Goal: Book appointment/travel/reservation

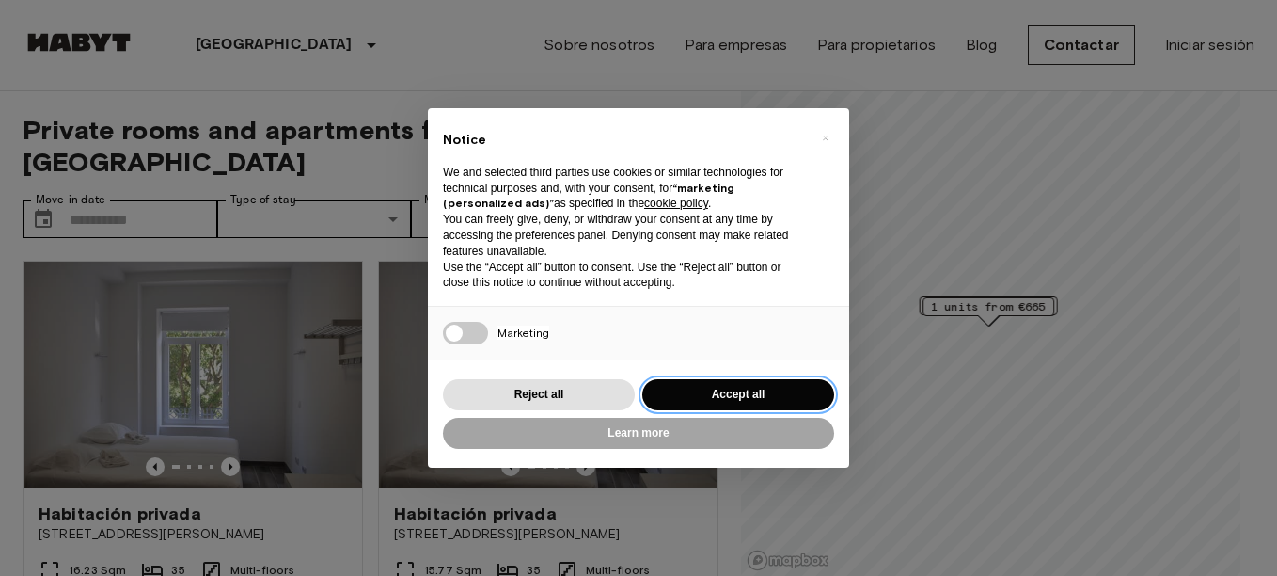
click at [730, 388] on button "Accept all" at bounding box center [738, 394] width 192 height 31
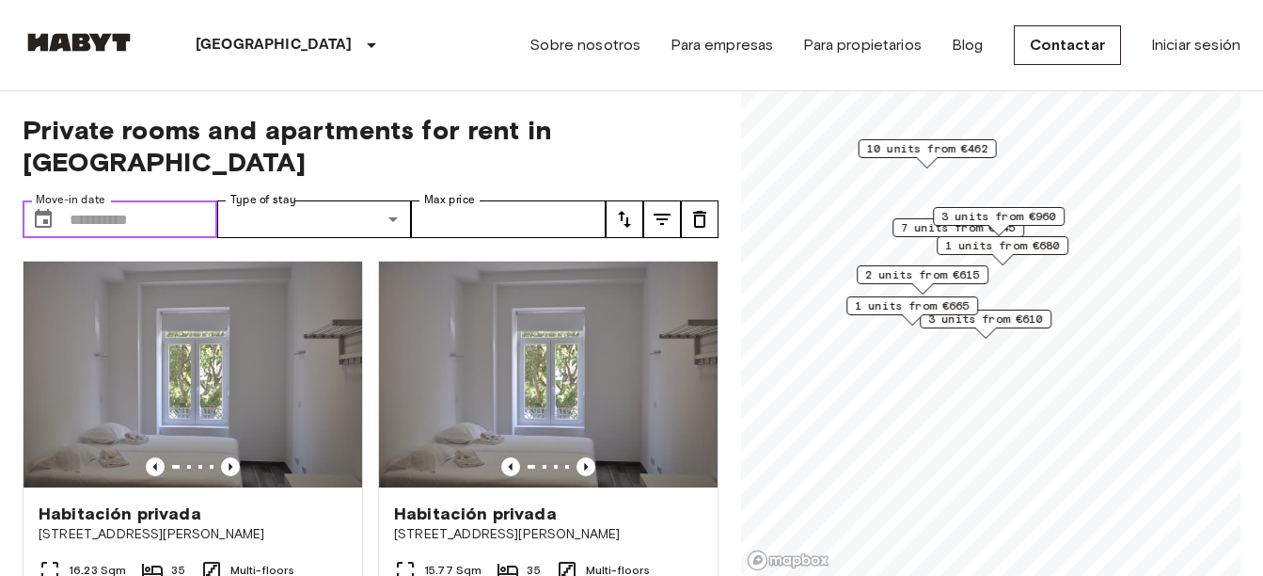
click at [154, 200] on input "Move-in date" at bounding box center [144, 219] width 148 height 38
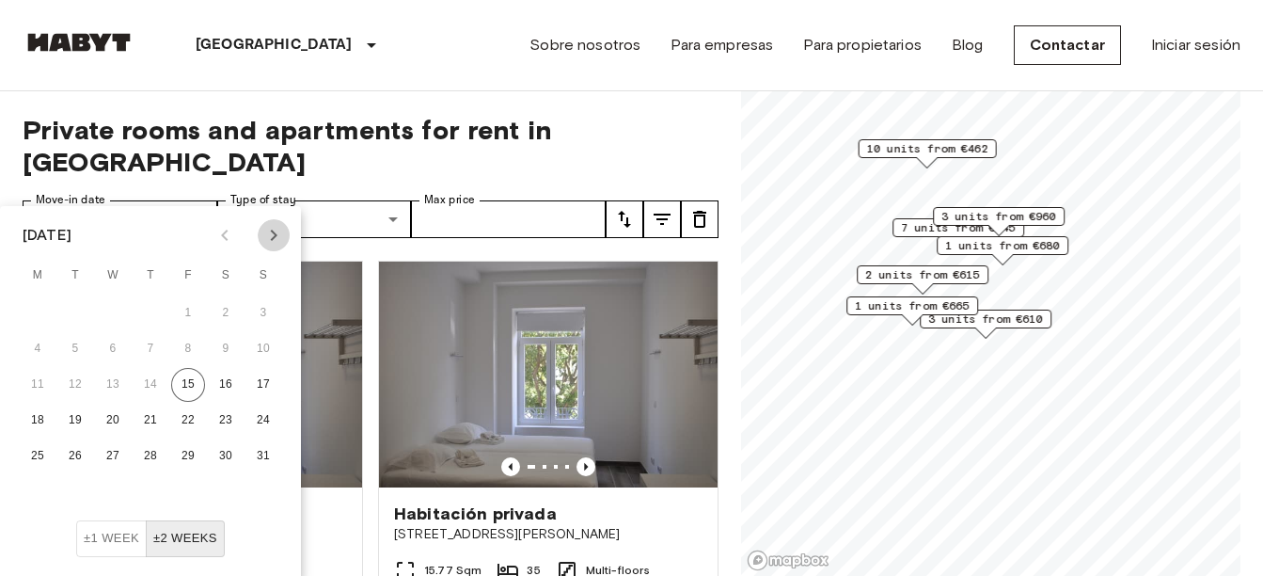
click at [283, 240] on icon "Next month" at bounding box center [273, 235] width 23 height 23
click at [35, 312] on button "1" at bounding box center [38, 313] width 34 height 34
type input "**********"
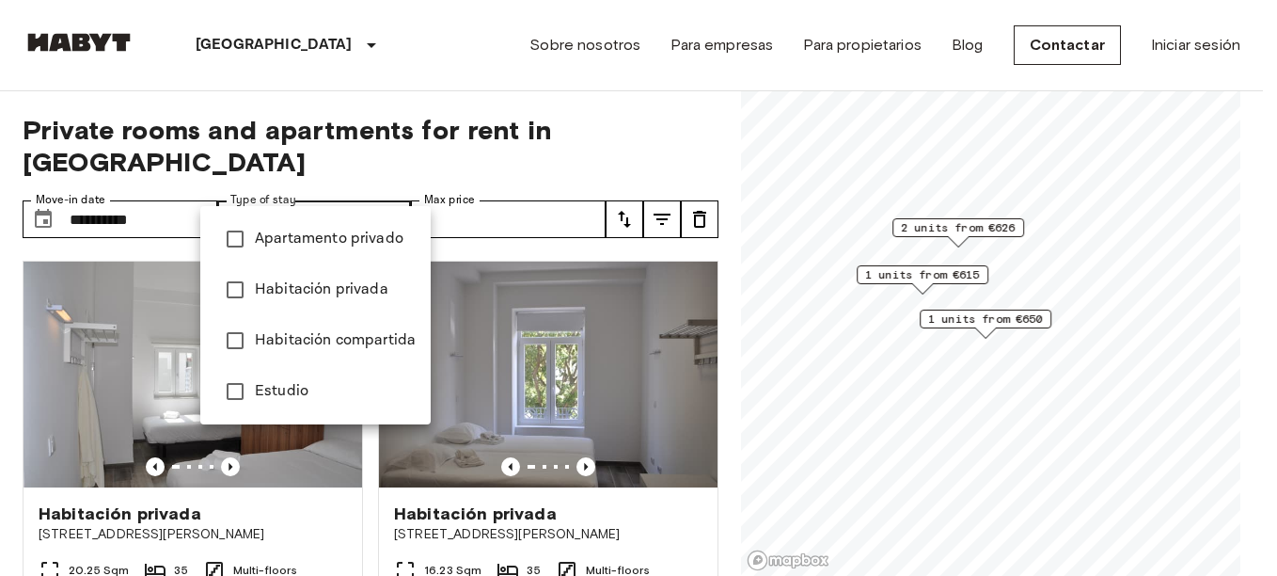
click at [536, 195] on div at bounding box center [638, 288] width 1277 height 576
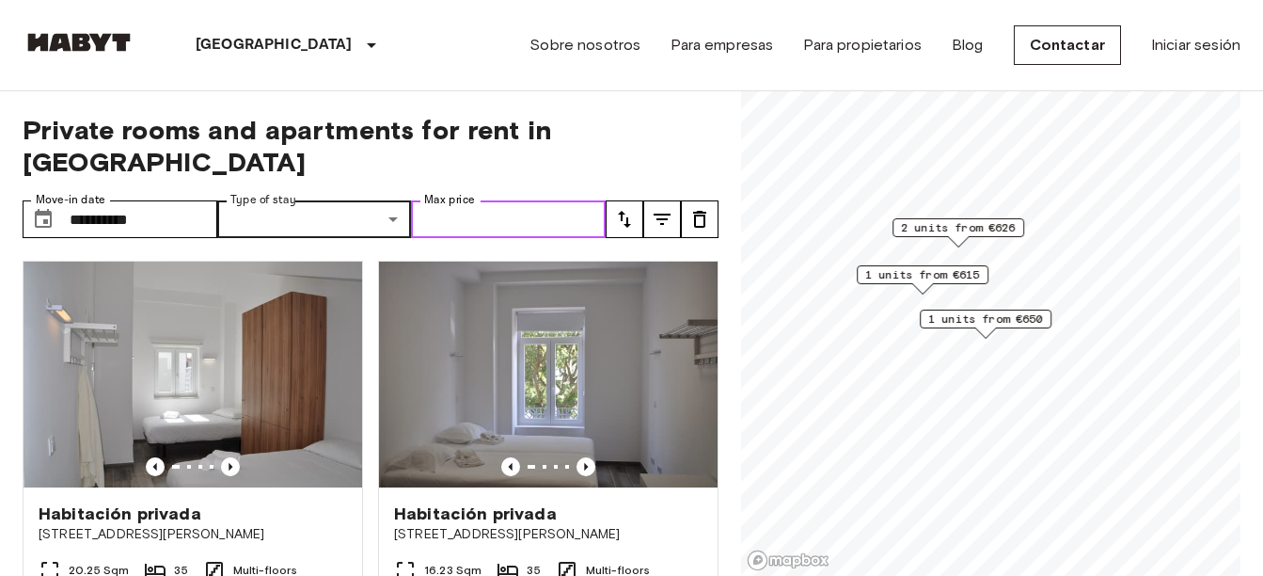
click at [521, 200] on input "Max price" at bounding box center [508, 219] width 195 height 38
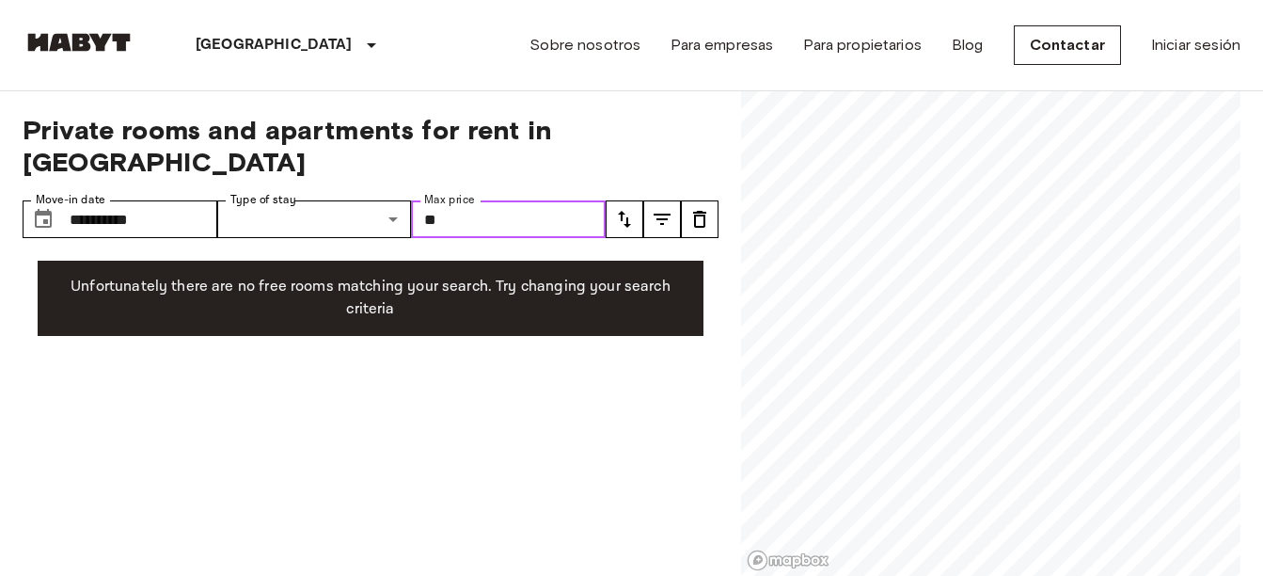
type input "*"
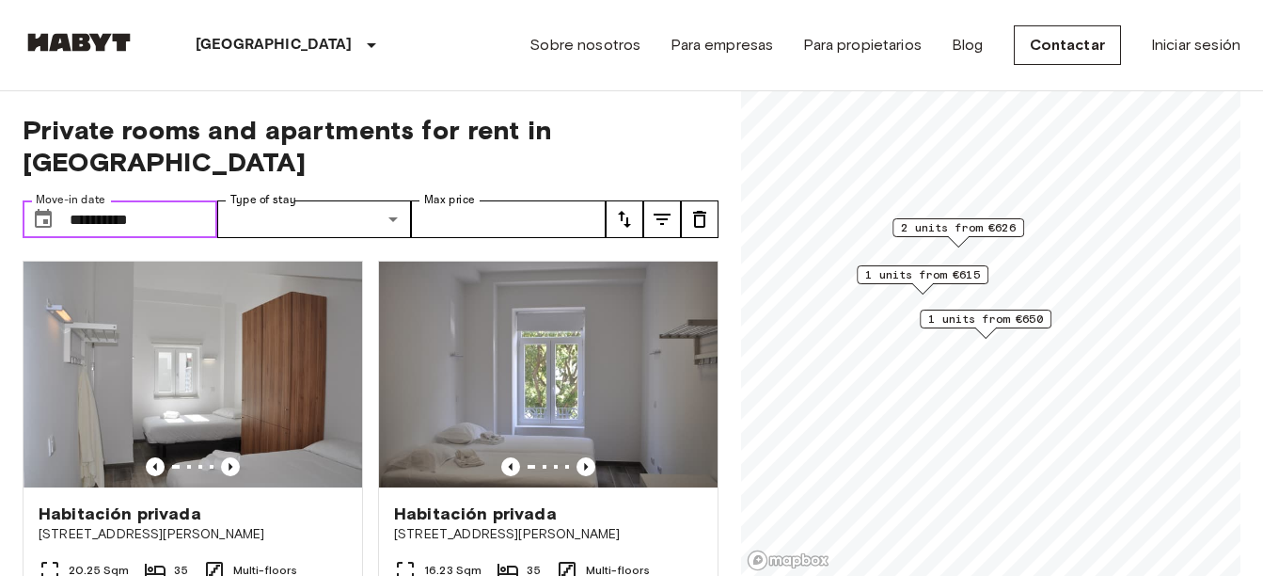
click at [175, 200] on input "**********" at bounding box center [144, 219] width 148 height 38
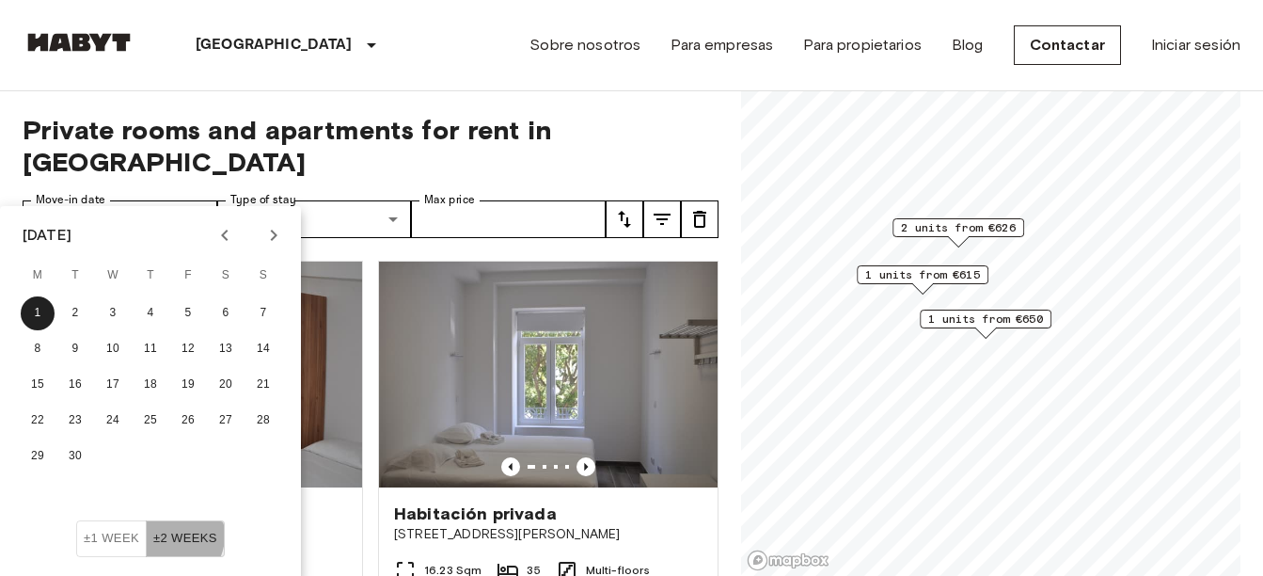
click at [168, 535] on button "±2 weeks" at bounding box center [185, 538] width 79 height 37
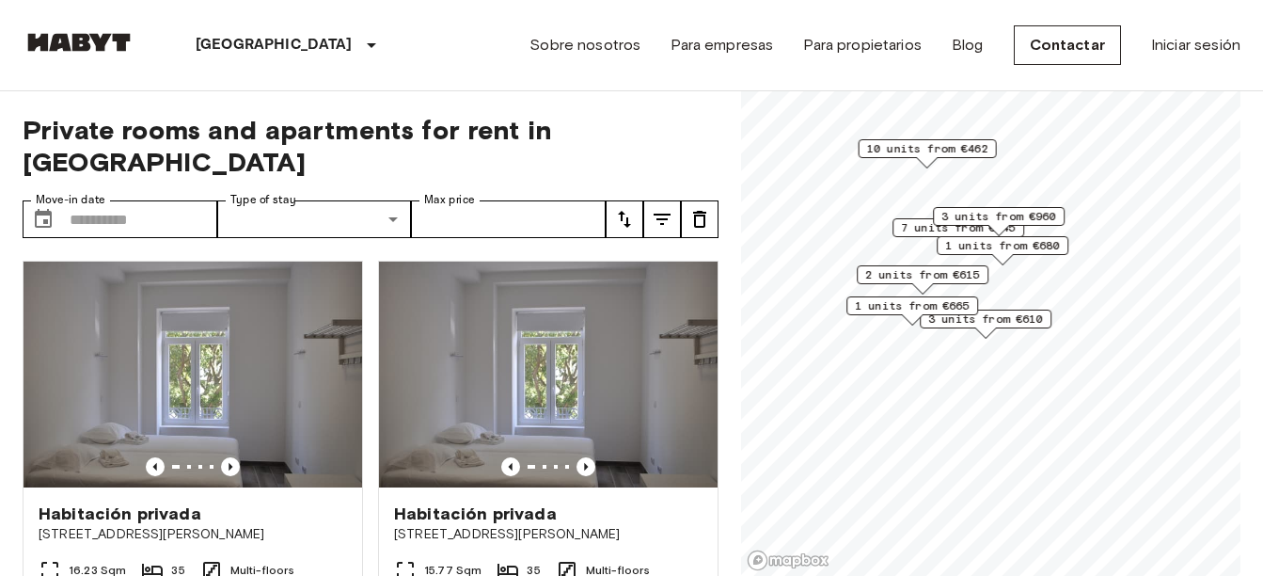
click at [957, 153] on span "10 units from €462" at bounding box center [927, 148] width 121 height 17
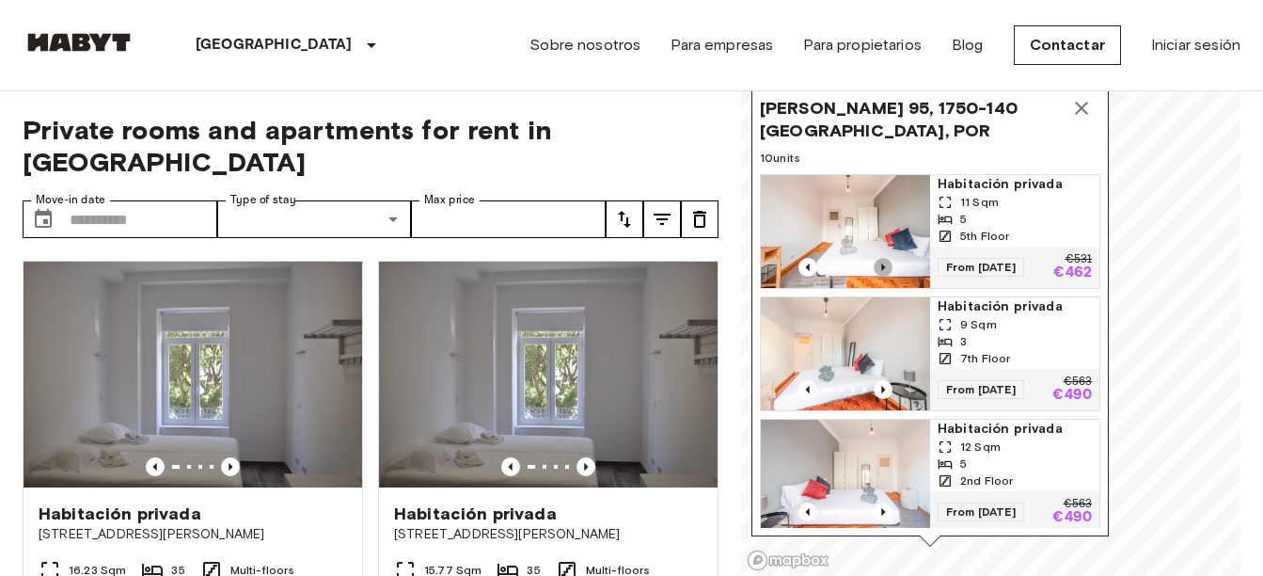
click at [880, 258] on icon "Previous image" at bounding box center [883, 267] width 19 height 19
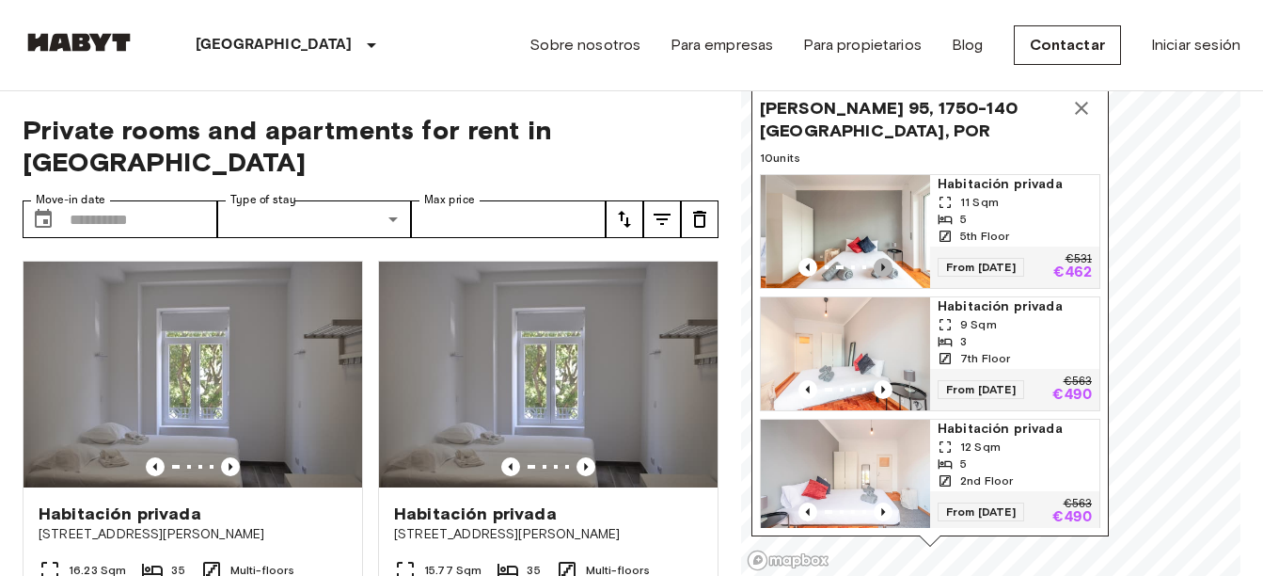
click at [880, 258] on icon "Previous image" at bounding box center [883, 267] width 19 height 19
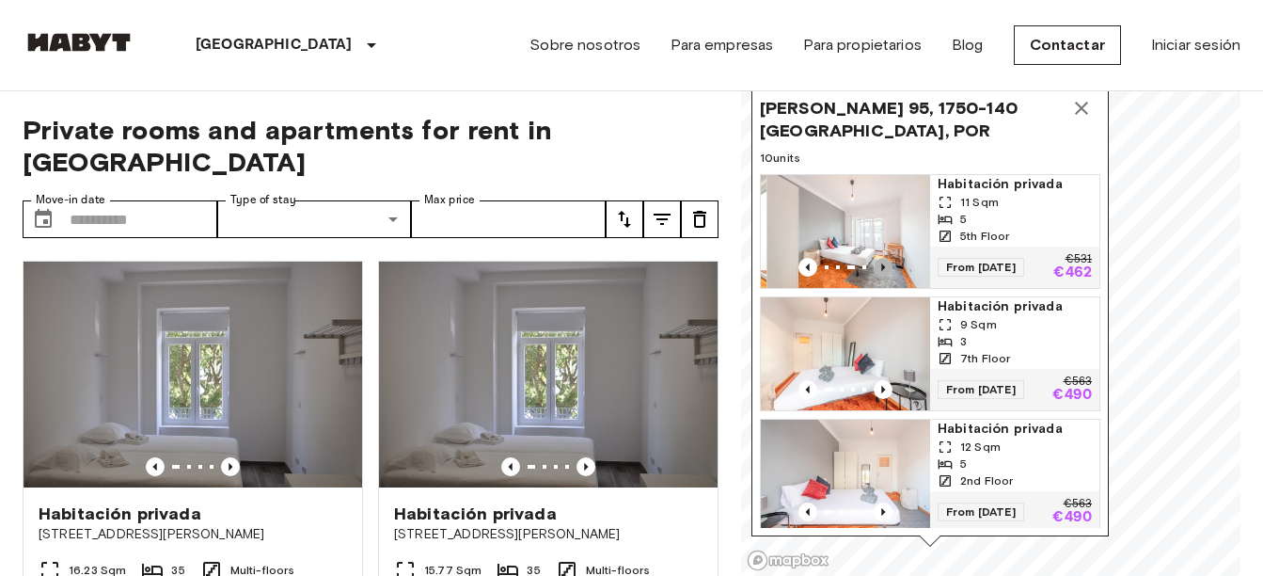
click at [880, 258] on icon "Previous image" at bounding box center [883, 267] width 19 height 19
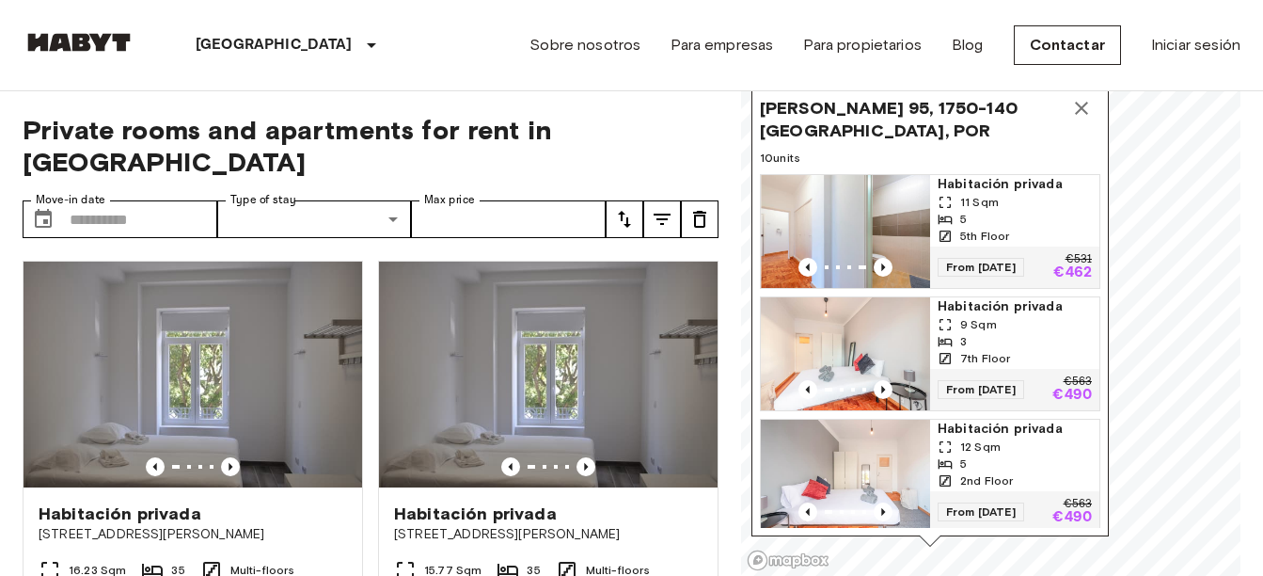
click at [988, 211] on div "5" at bounding box center [1015, 219] width 154 height 17
click at [89, 200] on input "Move-in date" at bounding box center [144, 219] width 148 height 38
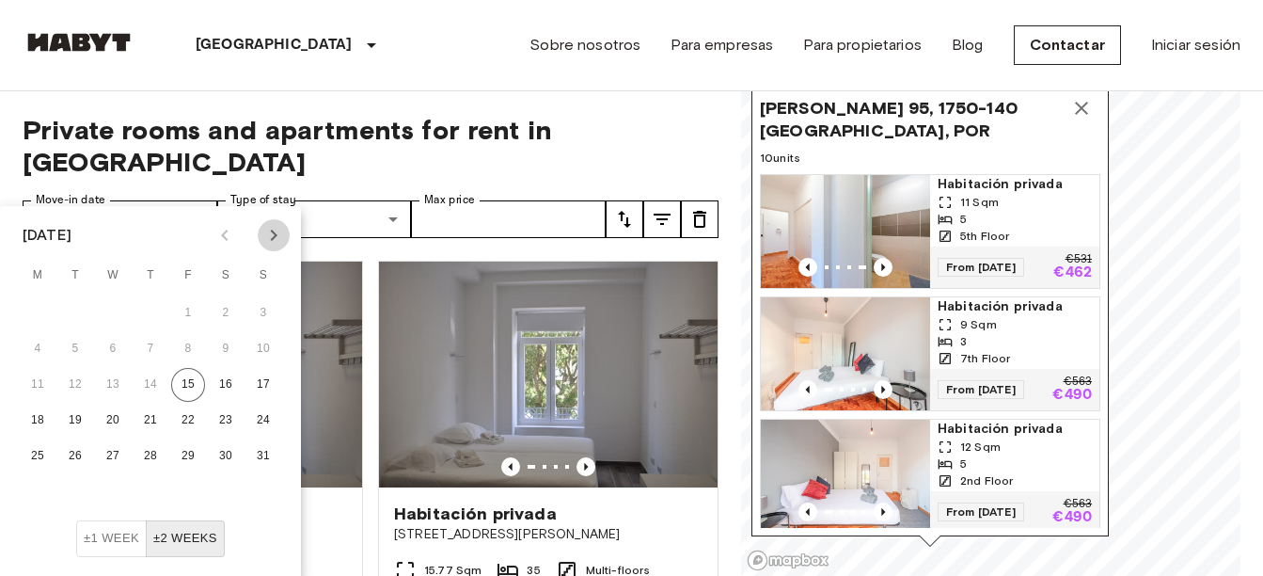
click at [279, 231] on icon "Next month" at bounding box center [273, 235] width 23 height 23
click at [33, 313] on button "1" at bounding box center [38, 313] width 34 height 34
type input "**********"
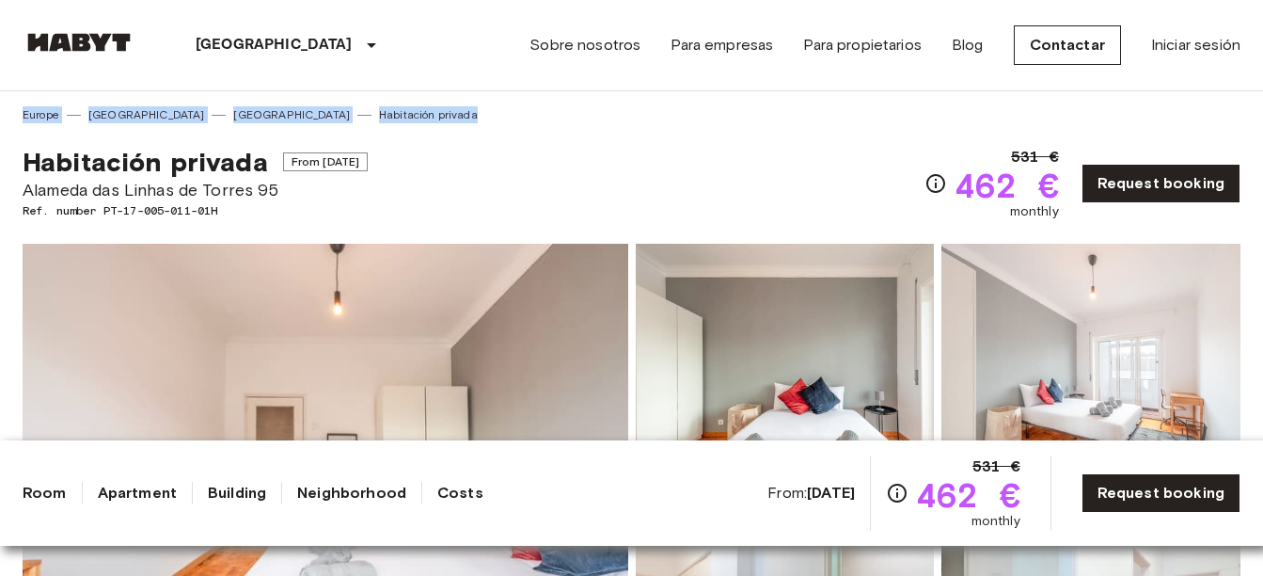
drag, startPoint x: 1261, startPoint y: 48, endPoint x: 1263, endPoint y: 92, distance: 44.2
